Goal: Find contact information: Find contact information

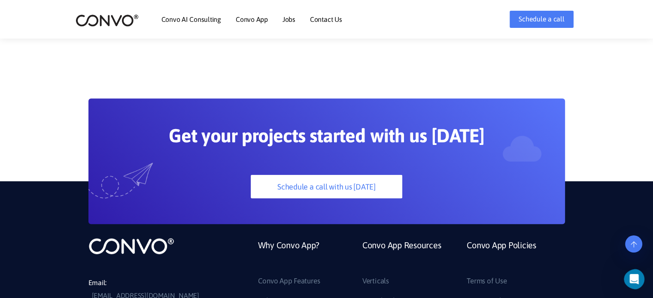
scroll to position [2312, 0]
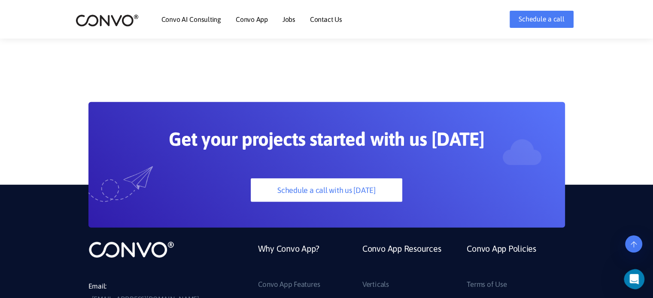
click at [320, 17] on link "Contact Us" at bounding box center [326, 19] width 32 height 7
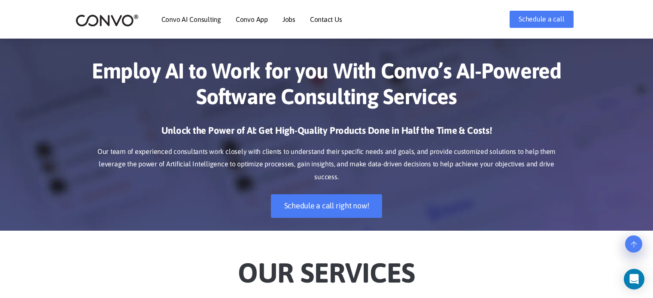
scroll to position [2312, 0]
